Goal: Information Seeking & Learning: Learn about a topic

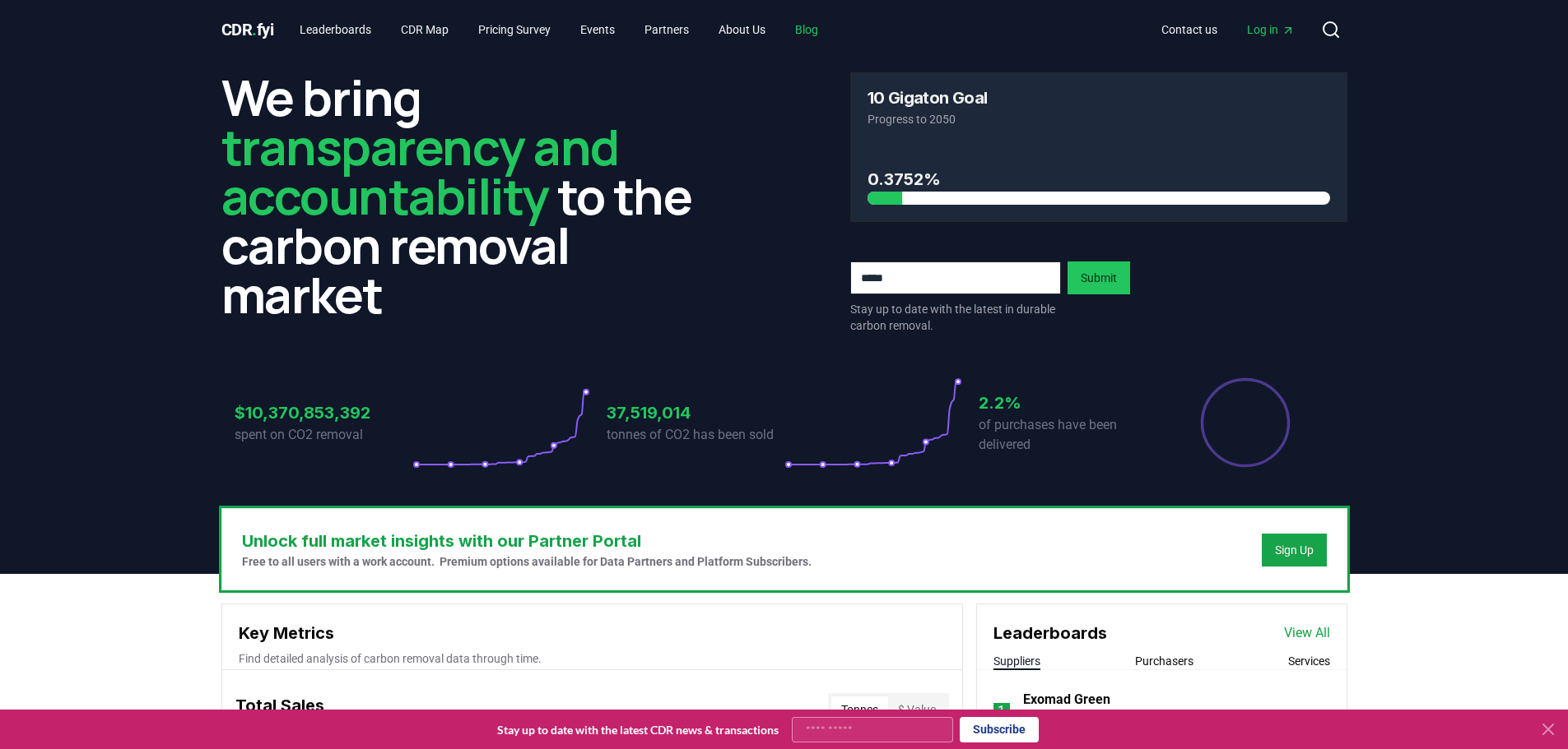
click at [832, 24] on link "Blog" at bounding box center [806, 30] width 49 height 30
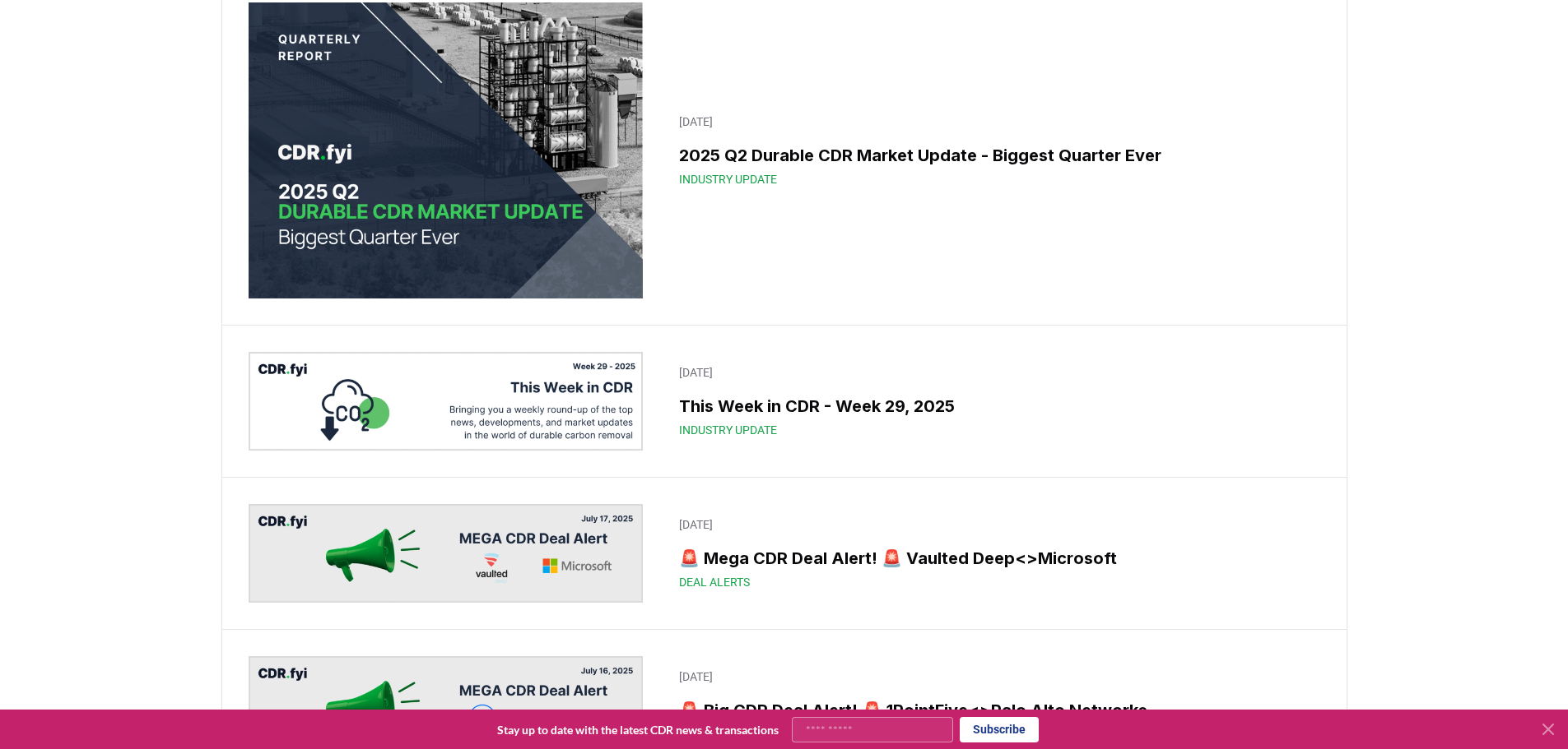
scroll to position [739, 0]
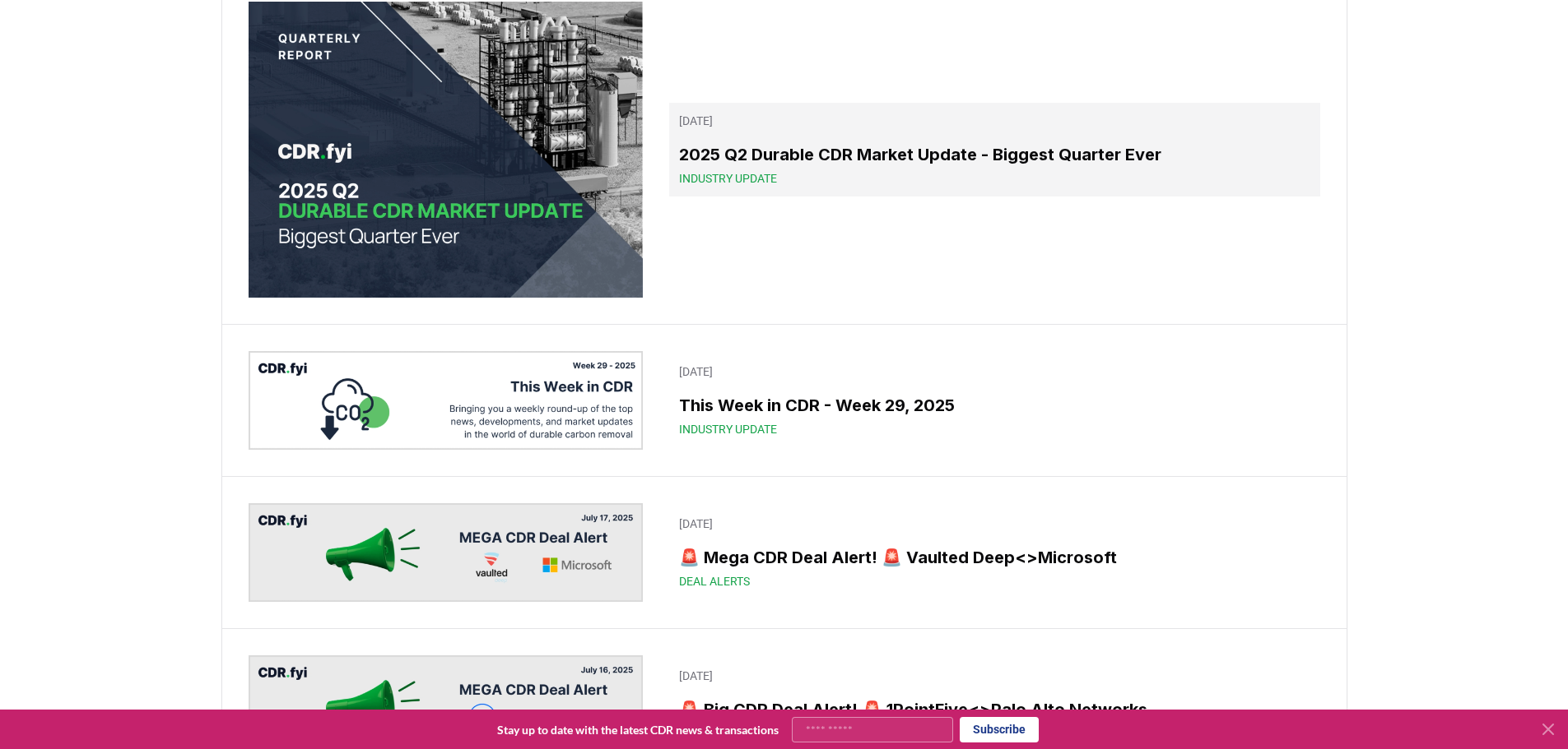
click at [724, 186] on span "Industry Update" at bounding box center [728, 178] width 98 height 17
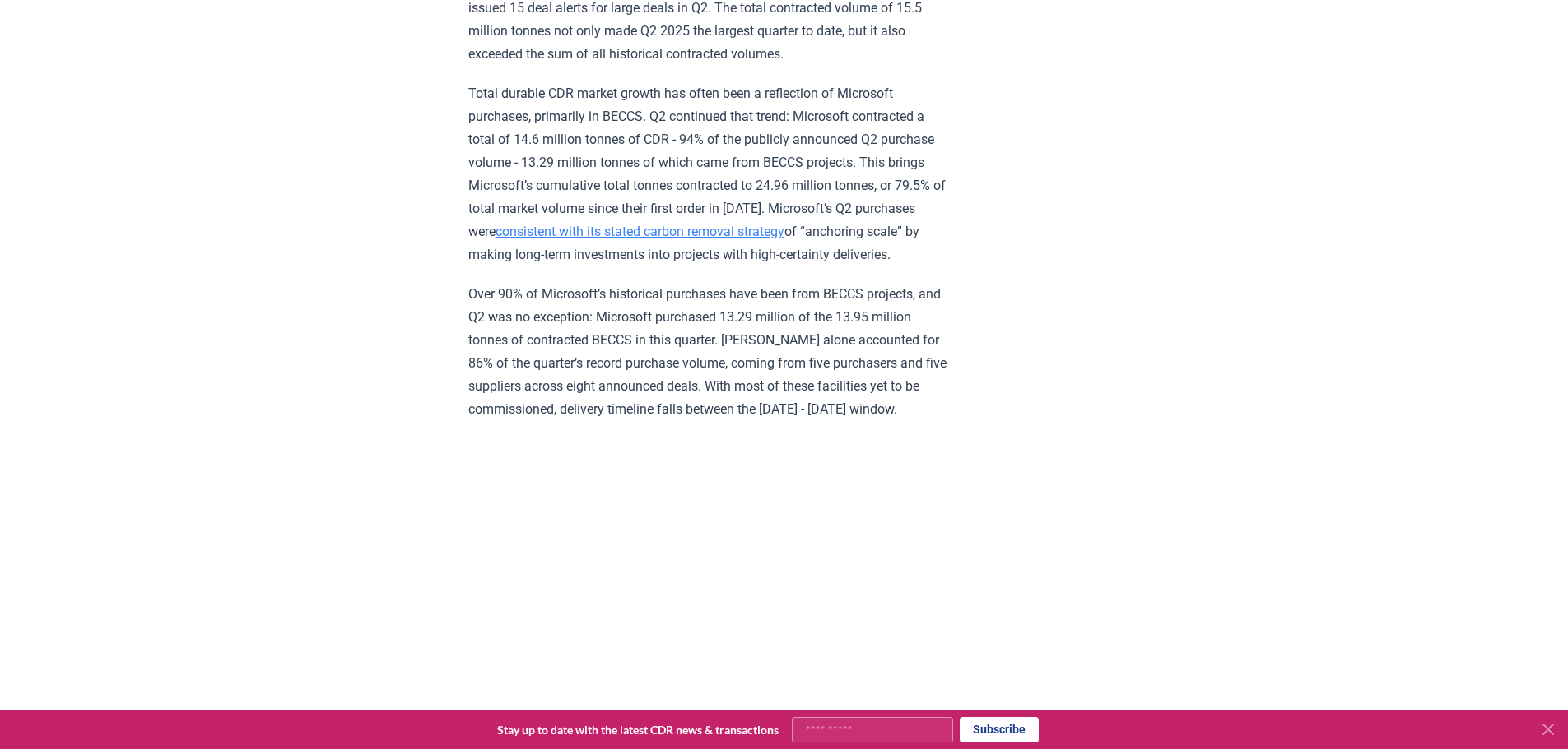
scroll to position [1396, 0]
